Goal: Transaction & Acquisition: Purchase product/service

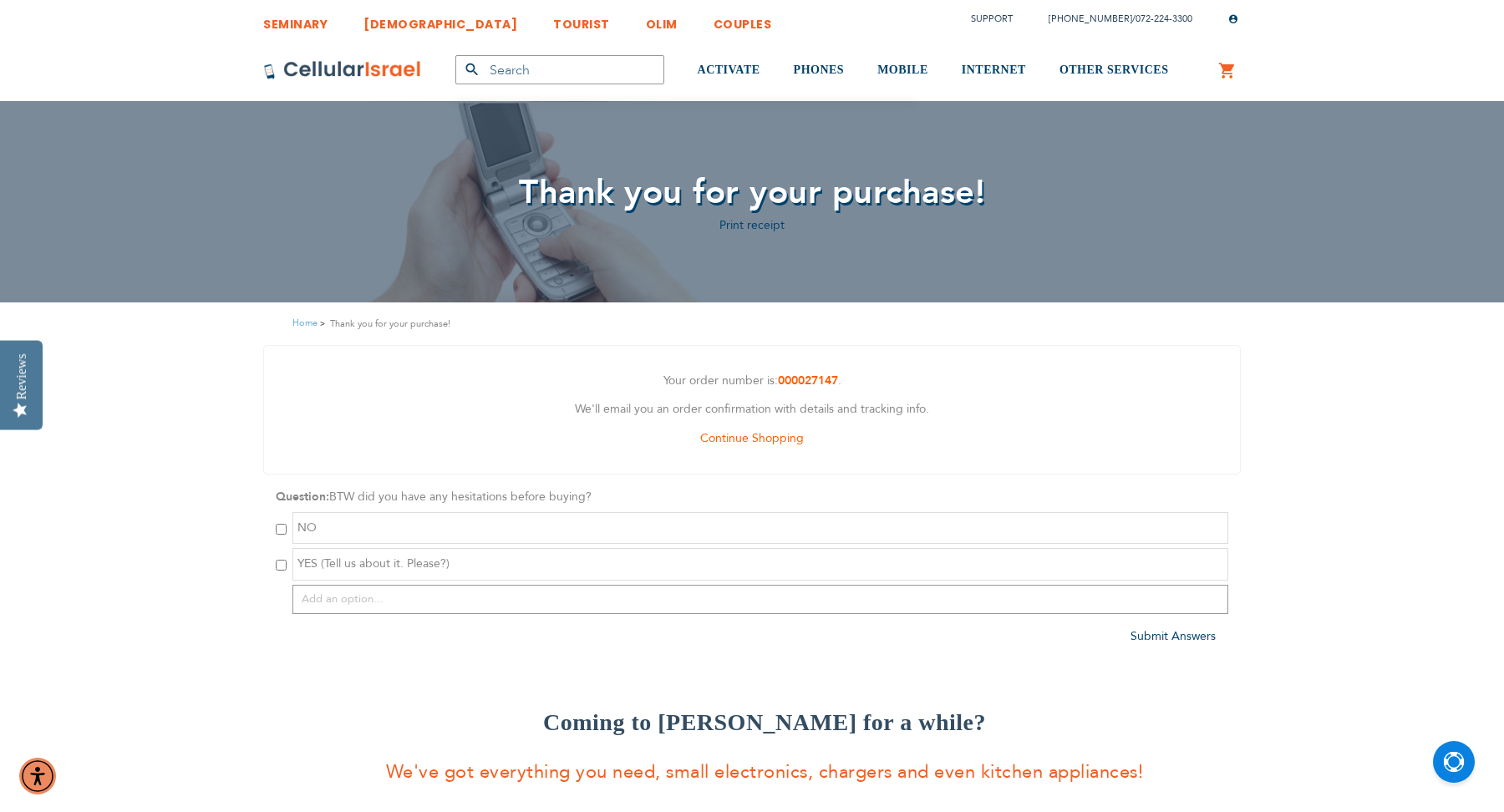
click at [277, 530] on input "checkbox" at bounding box center [281, 529] width 11 height 11
checkbox input "true"
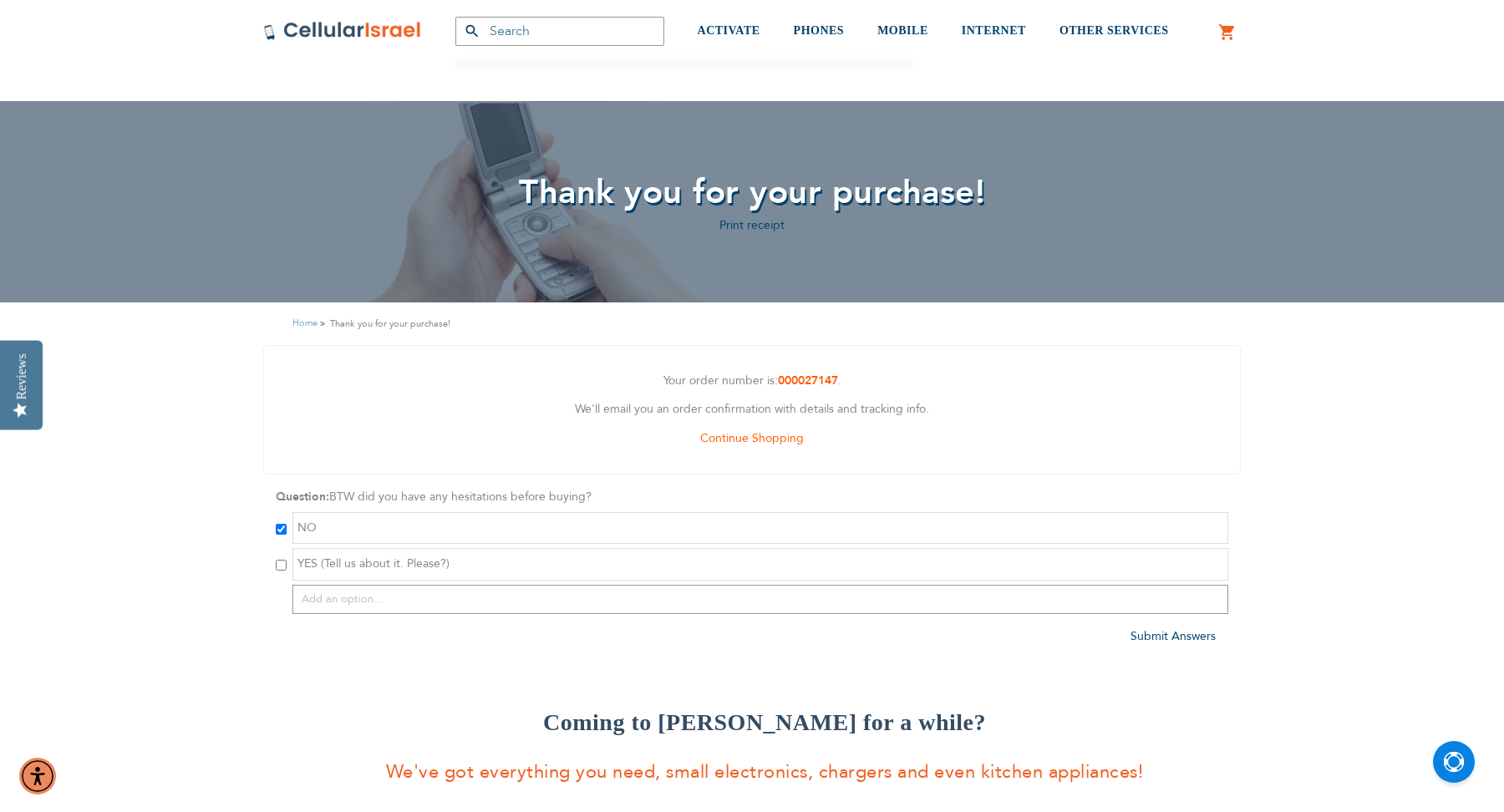
scroll to position [410, 0]
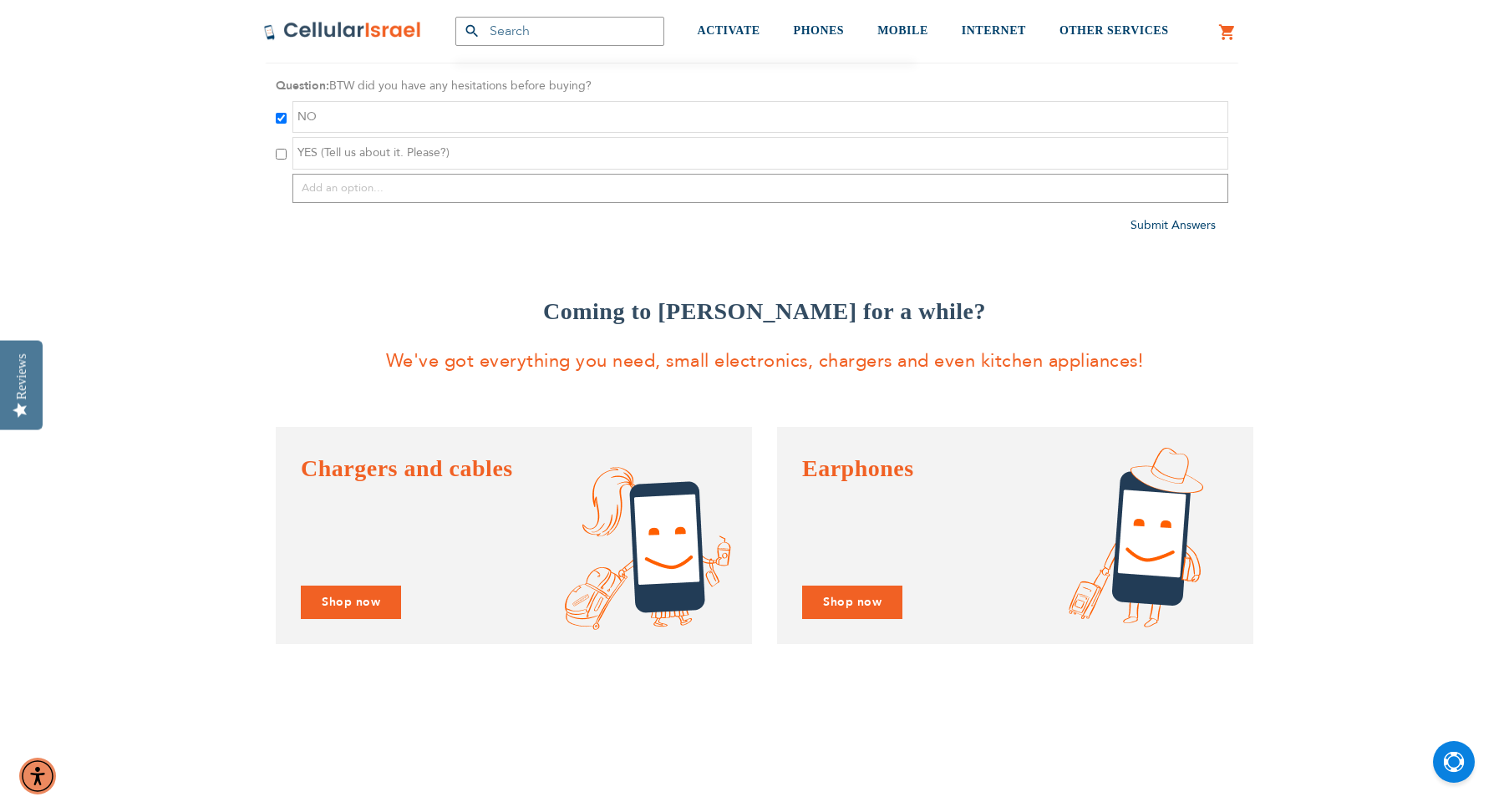
type input "[EMAIL_ADDRESS][DOMAIN_NAME]"
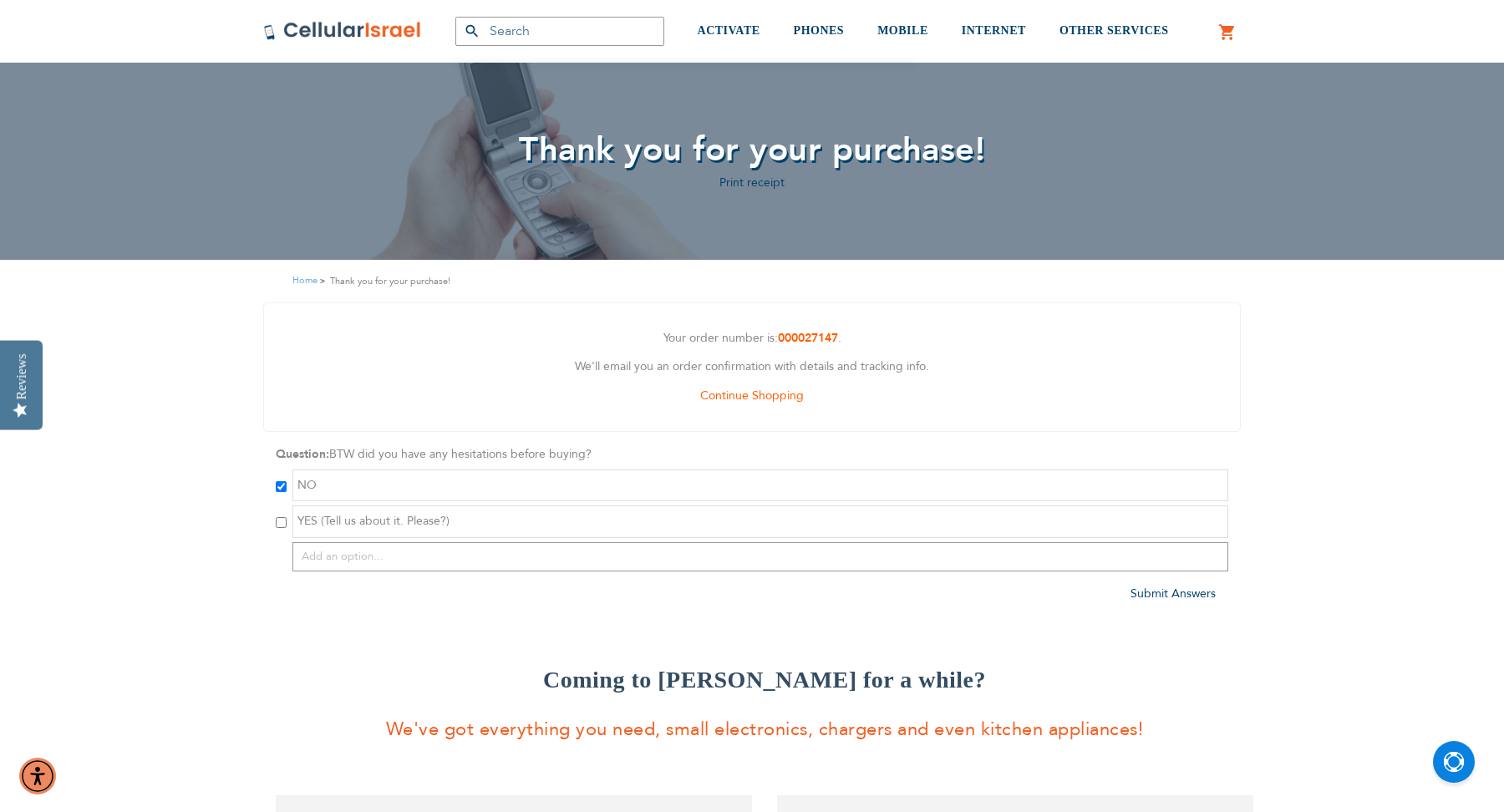
scroll to position [28, 0]
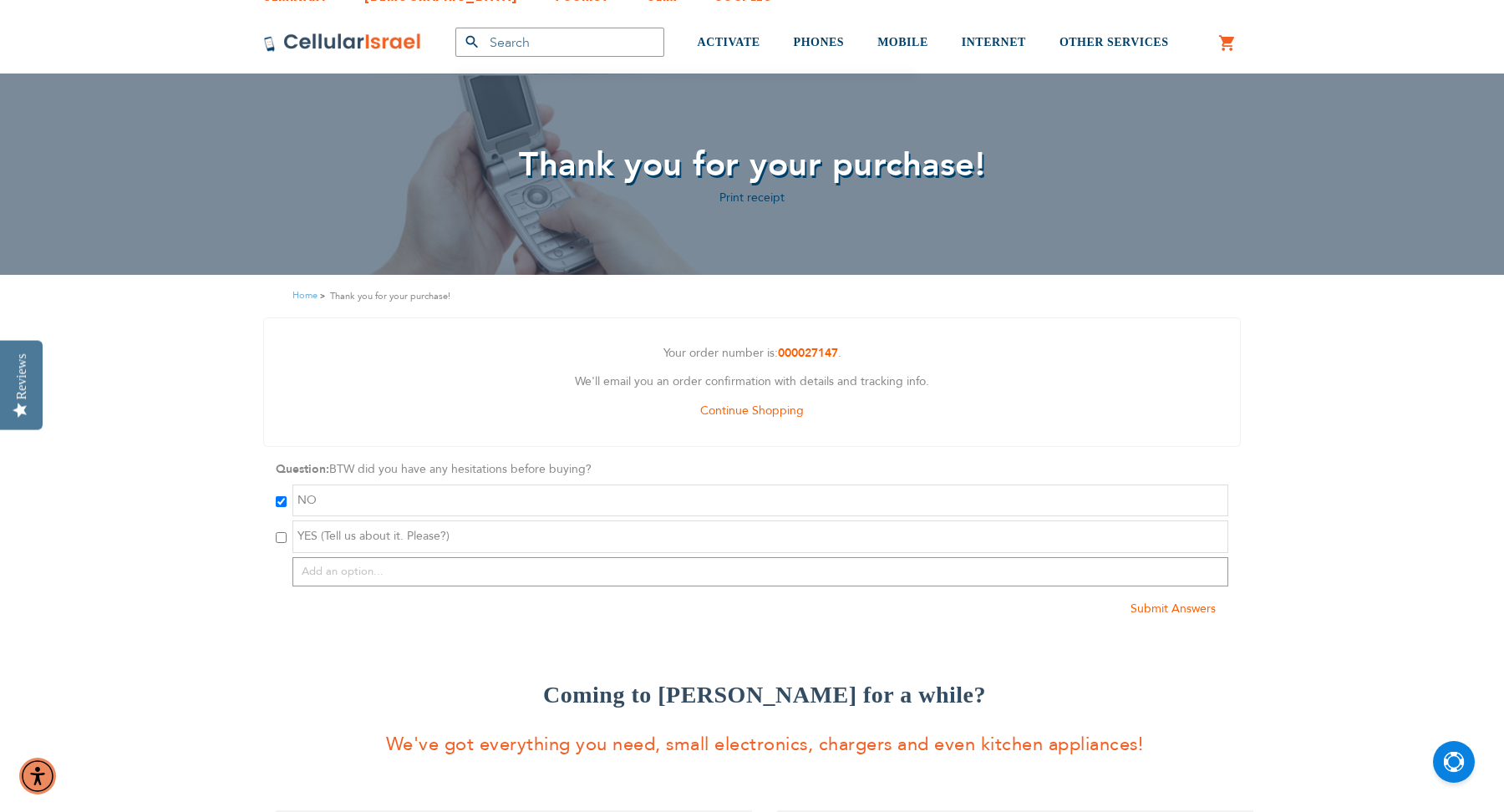
click at [1148, 603] on span "Submit Answers" at bounding box center [1173, 609] width 85 height 16
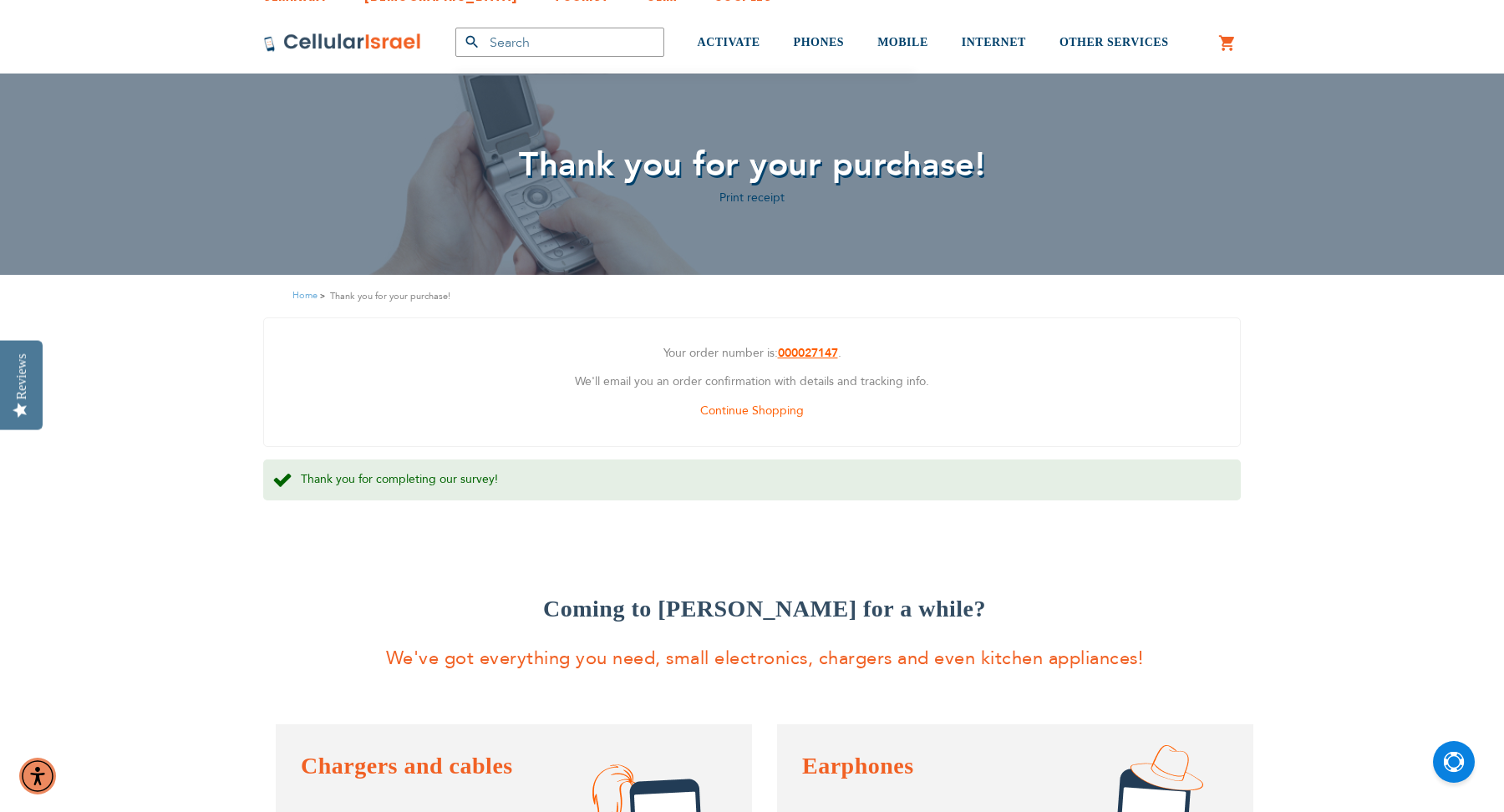
click at [789, 346] on strong "000027147" at bounding box center [808, 353] width 60 height 16
